Goal: Task Accomplishment & Management: Manage account settings

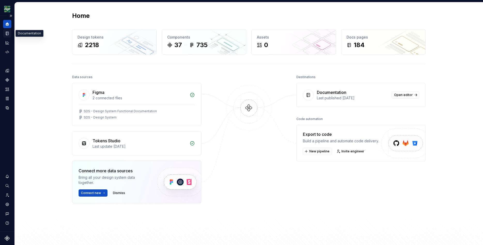
click at [9, 36] on div "Documentation" at bounding box center [7, 33] width 8 height 8
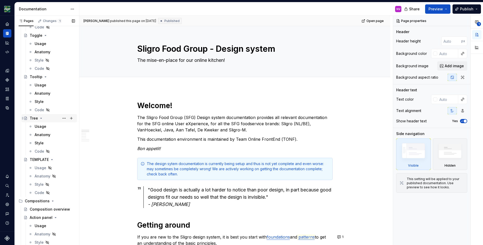
scroll to position [1559, 0]
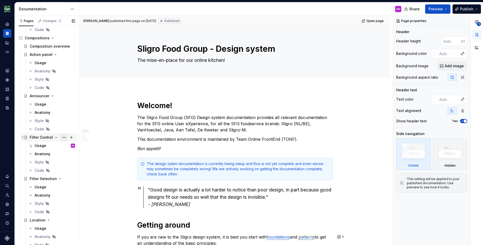
click at [63, 137] on button "Page tree" at bounding box center [63, 137] width 7 height 7
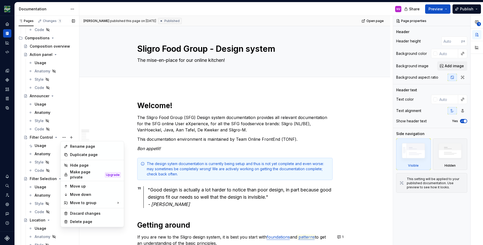
click at [40, 135] on div "Pages Changes 1 Add Accessibility guide for tree Page tree. Navigate the tree w…" at bounding box center [46, 131] width 65 height 231
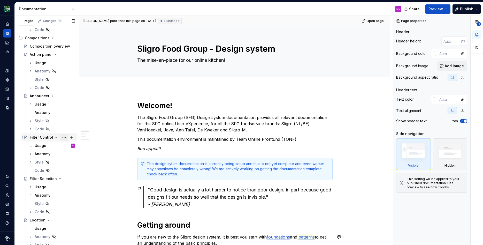
click at [65, 137] on button "Page tree" at bounding box center [63, 137] width 7 height 7
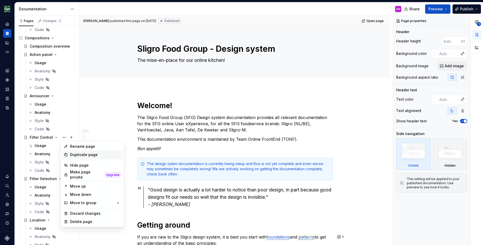
click at [77, 151] on div "Duplicate page" at bounding box center [92, 154] width 61 height 8
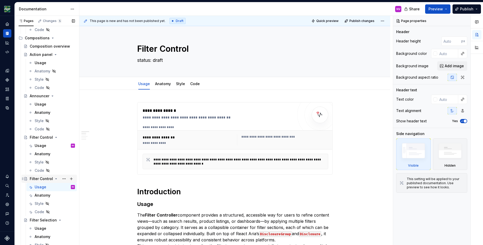
click at [50, 178] on div "Filter Control" at bounding box center [41, 178] width 23 height 5
click at [63, 179] on button "Page tree" at bounding box center [63, 178] width 7 height 7
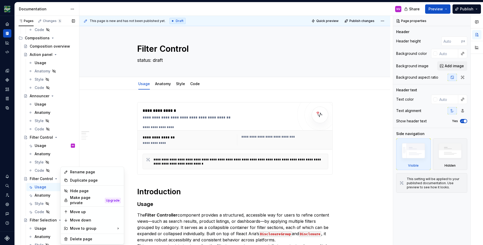
type textarea "*"
click at [92, 173] on div "Rename page" at bounding box center [95, 171] width 51 height 5
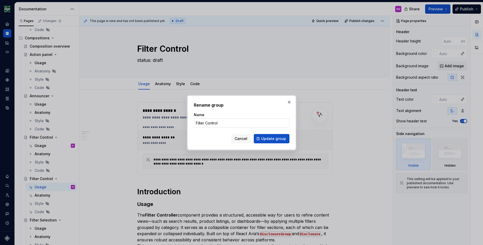
click at [222, 121] on input "Filter Control" at bounding box center [242, 122] width 96 height 9
type input "Filter Controller"
click button "Update group" at bounding box center [272, 138] width 36 height 9
type textarea "*"
type textarea "Filter Controller"
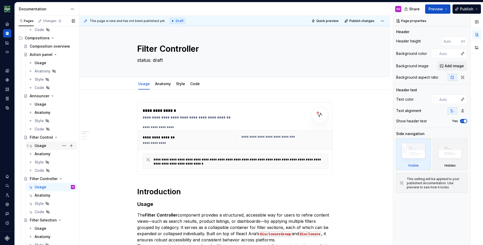
click at [44, 148] on div "Usage" at bounding box center [41, 145] width 12 height 5
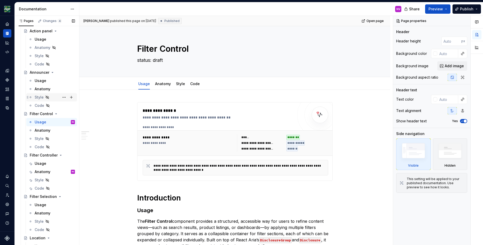
scroll to position [1582, 0]
click at [63, 173] on button "Page tree" at bounding box center [63, 171] width 7 height 7
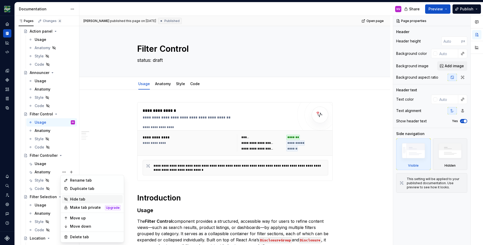
click at [85, 202] on div "Hide tab" at bounding box center [92, 199] width 61 height 8
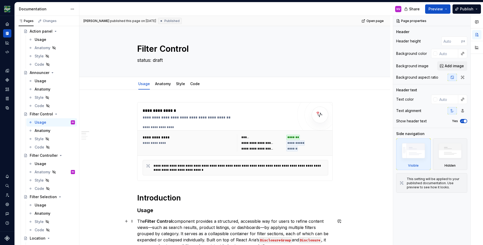
type textarea "*"
